Goal: Communication & Community: Participate in discussion

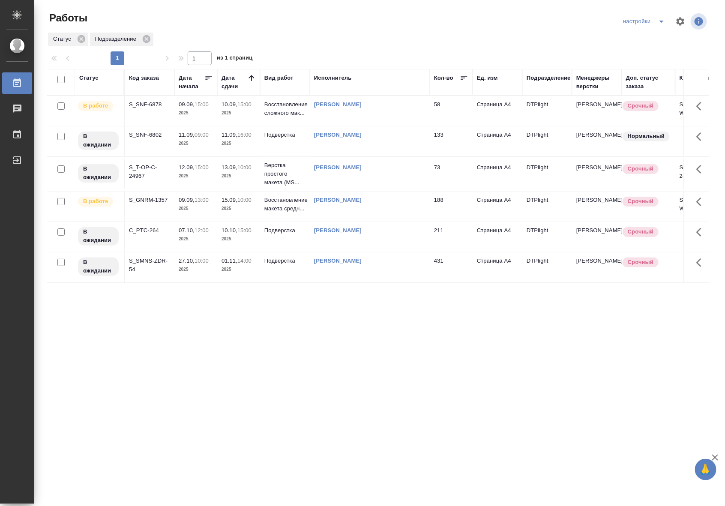
click at [190, 110] on p "2025" at bounding box center [196, 113] width 34 height 9
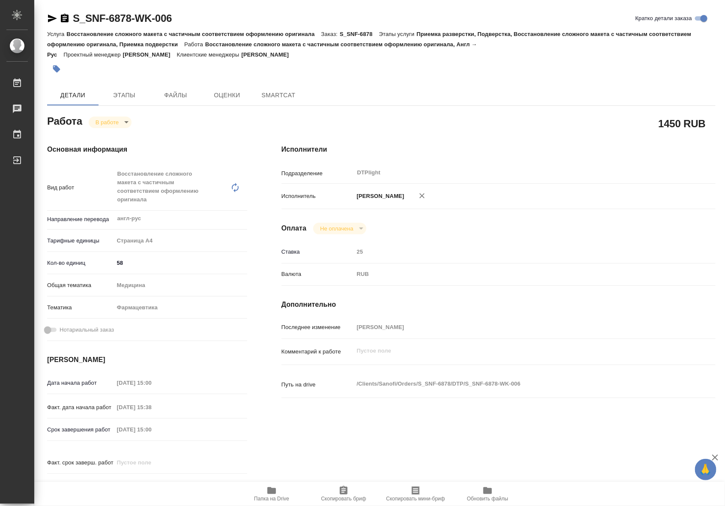
type textarea "x"
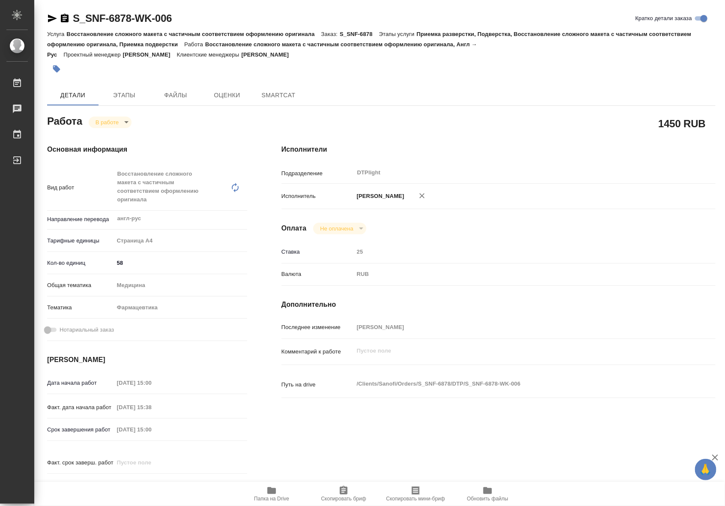
type textarea "x"
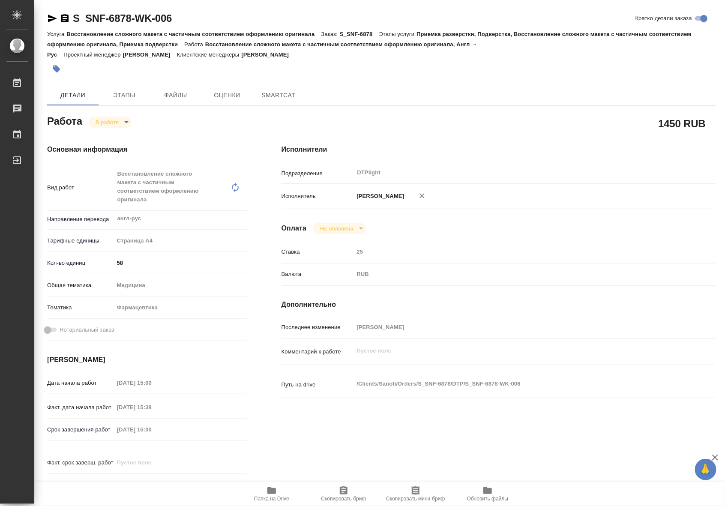
type textarea "x"
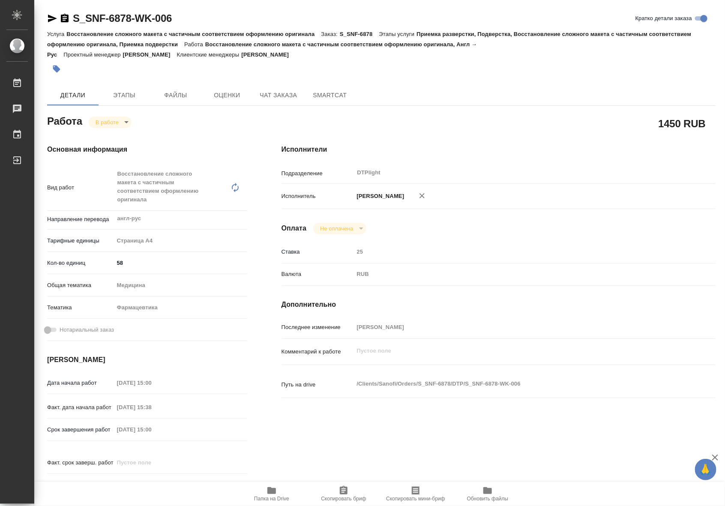
type textarea "x"
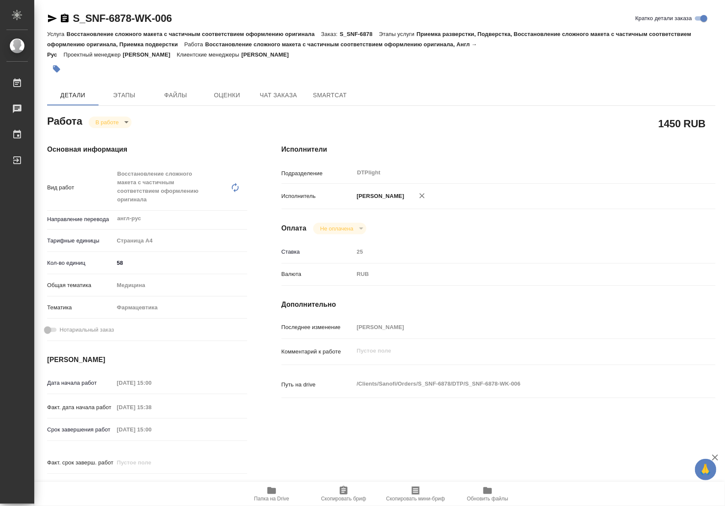
scroll to position [125, 0]
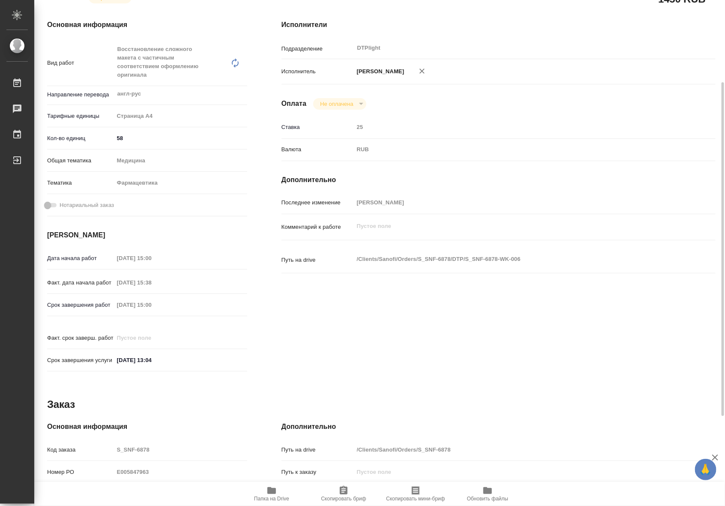
type textarea "x"
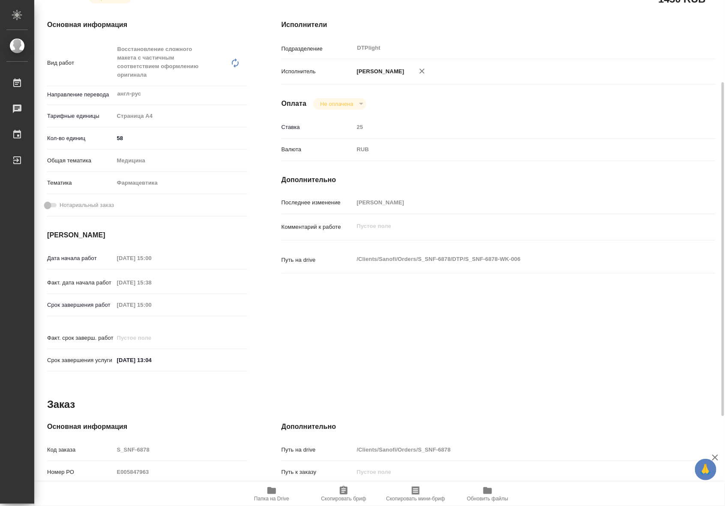
scroll to position [249, 0]
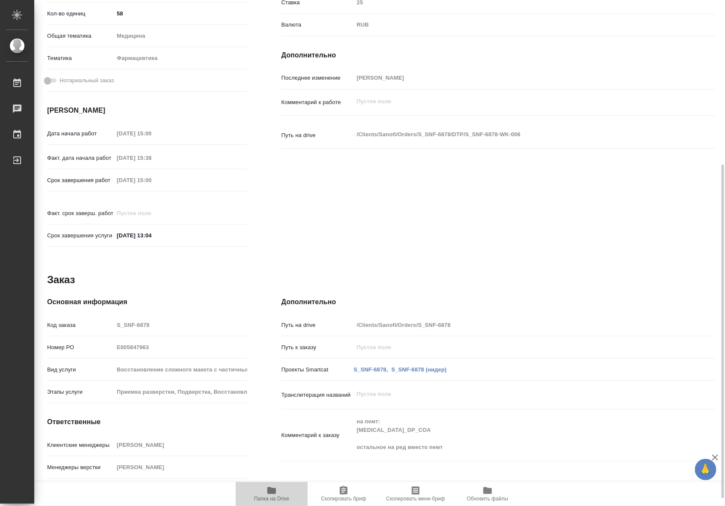
click at [274, 493] on icon "button" at bounding box center [271, 490] width 9 height 7
click at [373, 93] on div "Последнее изменение Риянова Анна" at bounding box center [499, 82] width 434 height 22
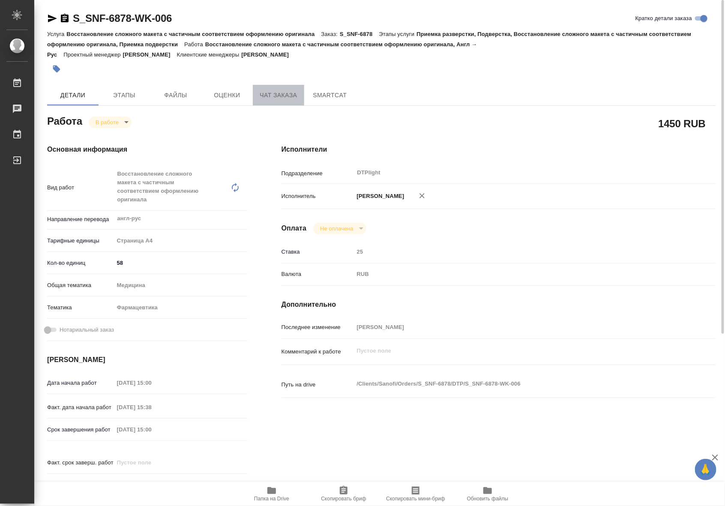
click at [288, 96] on span "Чат заказа" at bounding box center [278, 95] width 41 height 11
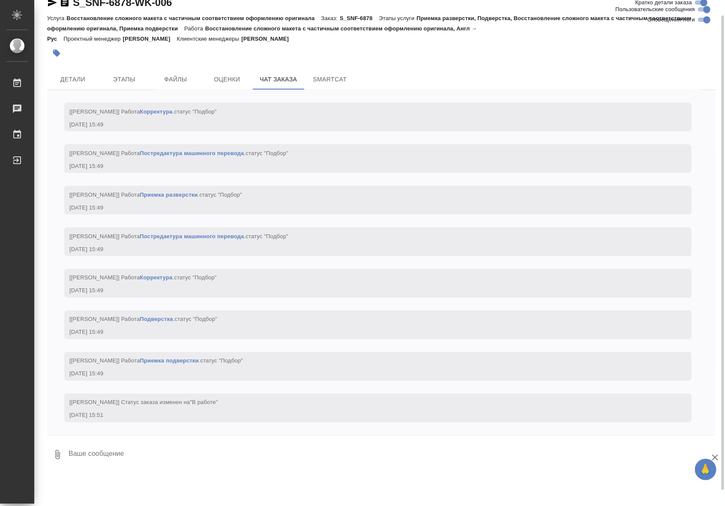
scroll to position [2087, 0]
